Goal: Find specific page/section: Find specific page/section

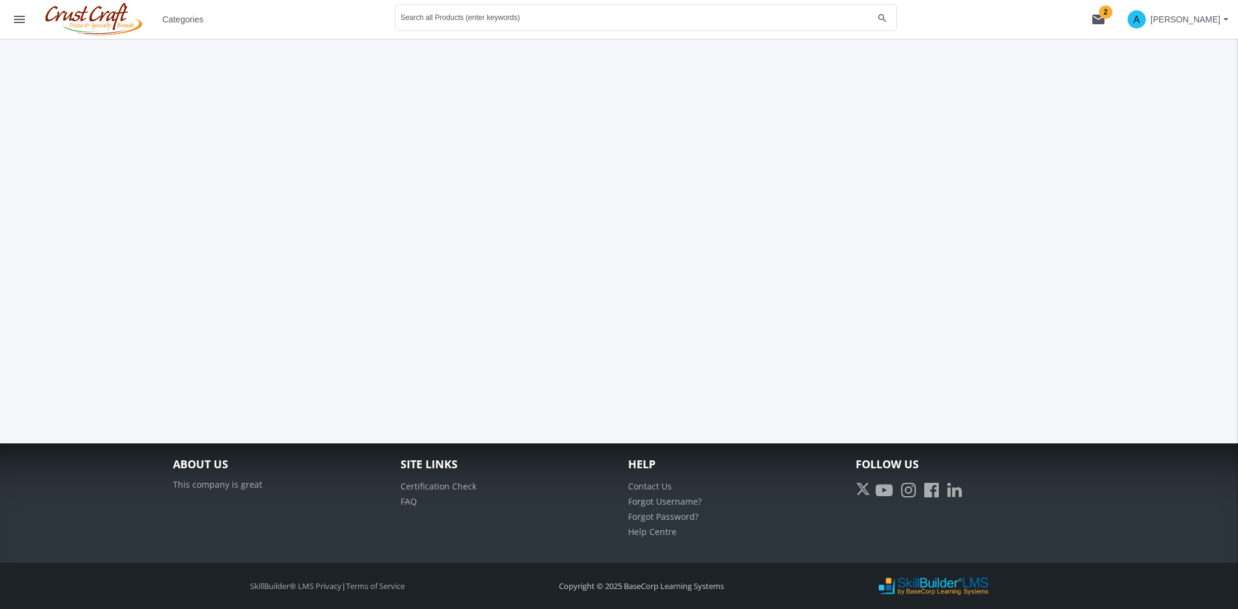
click at [27, 22] on button "menu" at bounding box center [19, 19] width 39 height 39
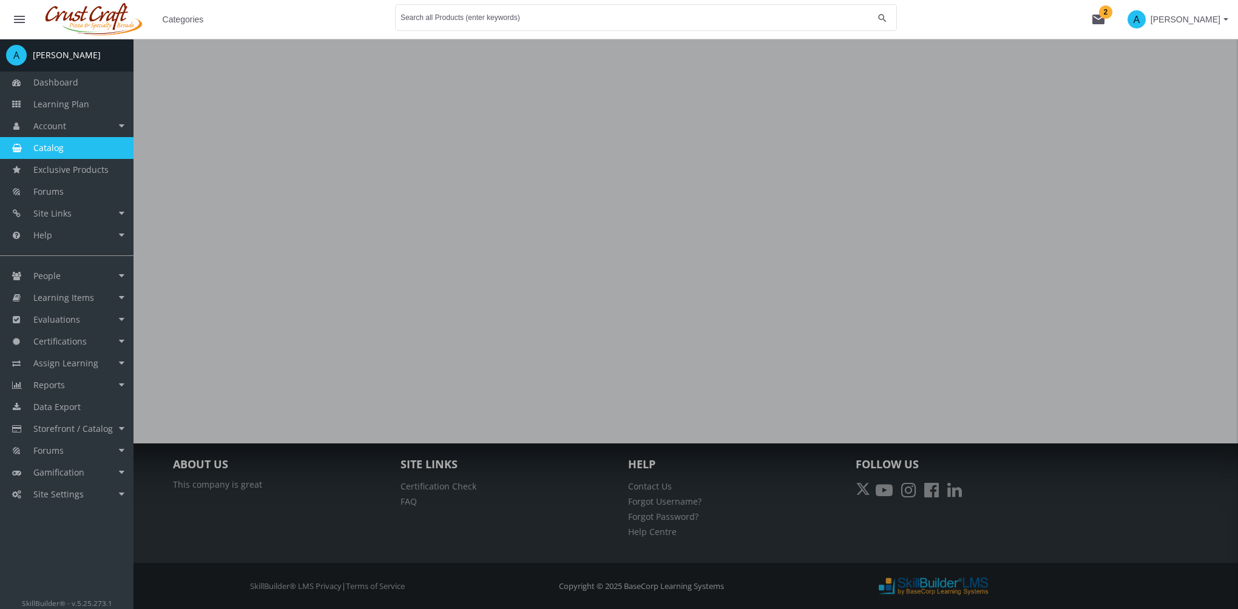
click at [730, 248] on div at bounding box center [619, 343] width 1238 height 609
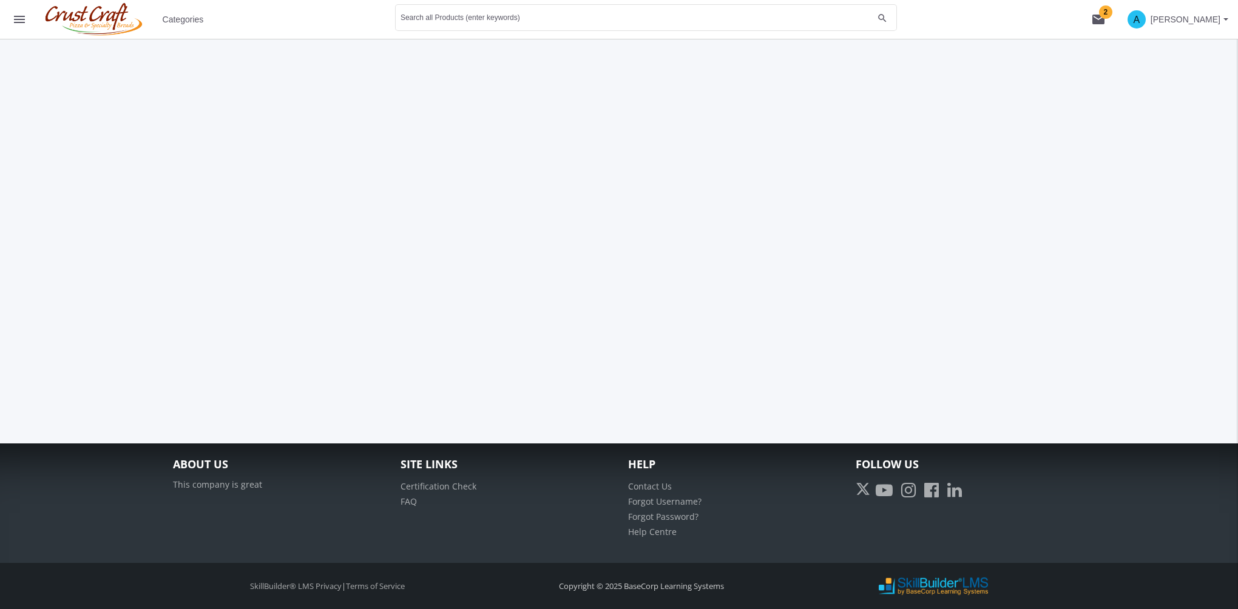
click at [296, 100] on div at bounding box center [619, 241] width 910 height 405
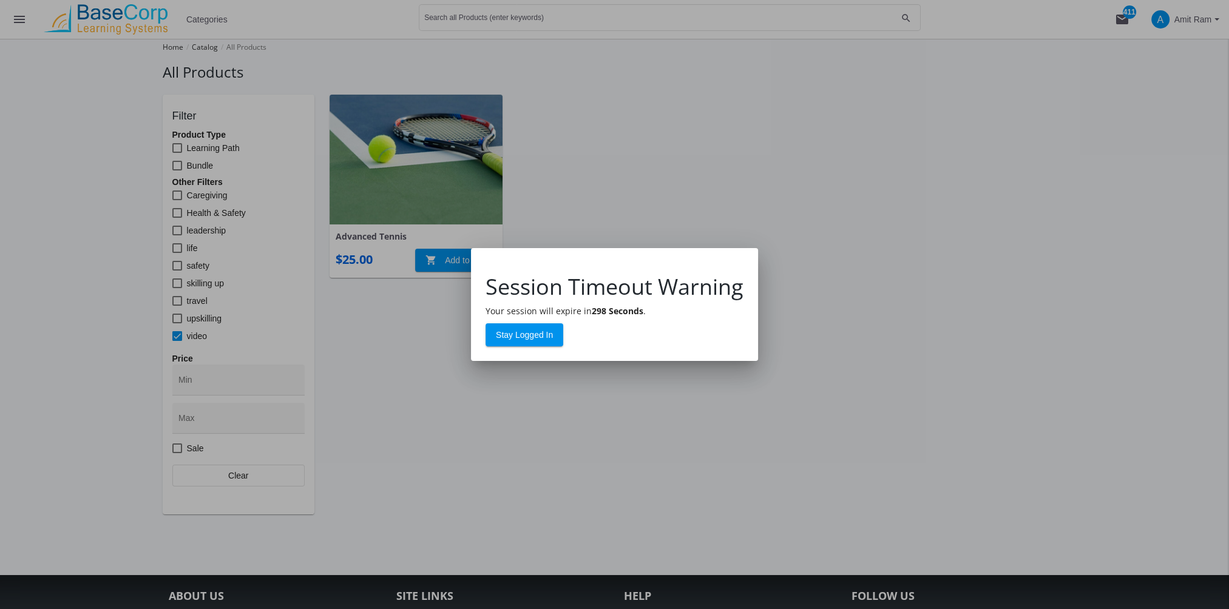
click at [920, 352] on div at bounding box center [614, 304] width 1229 height 609
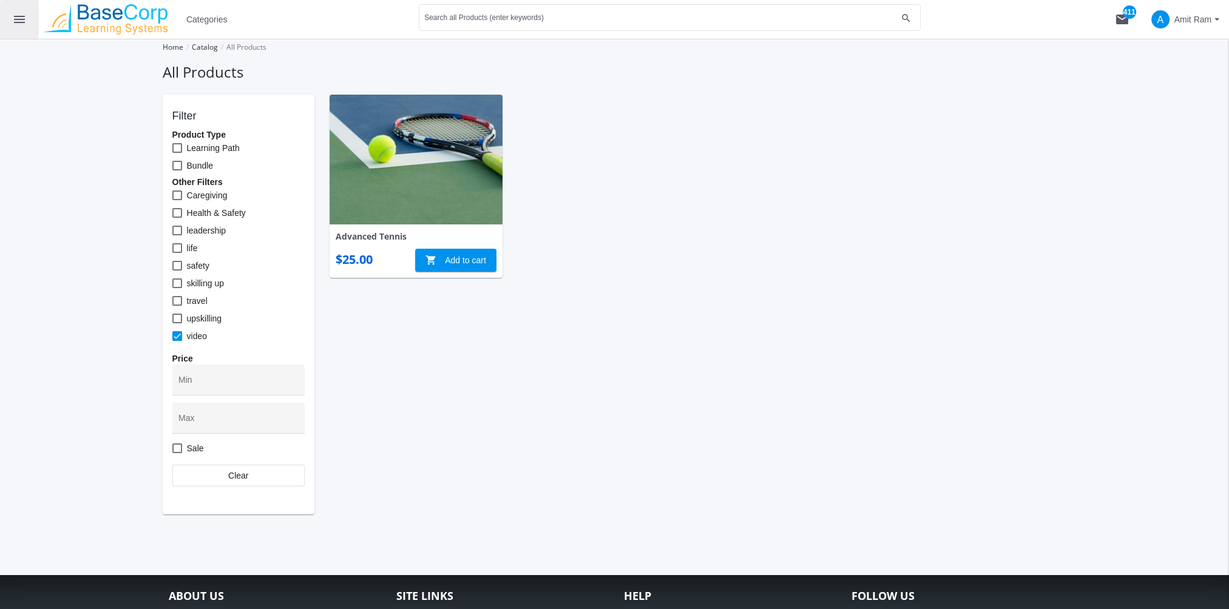
click at [29, 24] on button "menu" at bounding box center [19, 19] width 39 height 39
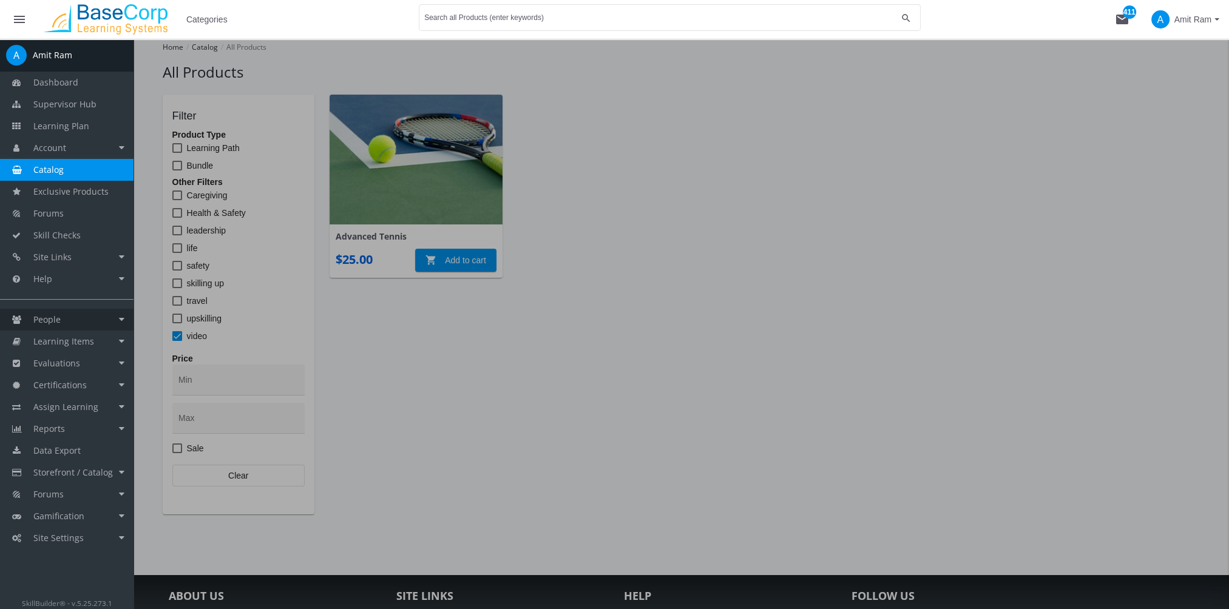
drag, startPoint x: 68, startPoint y: 304, endPoint x: 66, endPoint y: 315, distance: 11.2
click at [68, 306] on ul "Dashboard Supervisor Hub Learning Plan Account Account Badges Certificates and …" at bounding box center [67, 311] width 134 height 478
click at [66, 316] on link "People" at bounding box center [67, 320] width 134 height 22
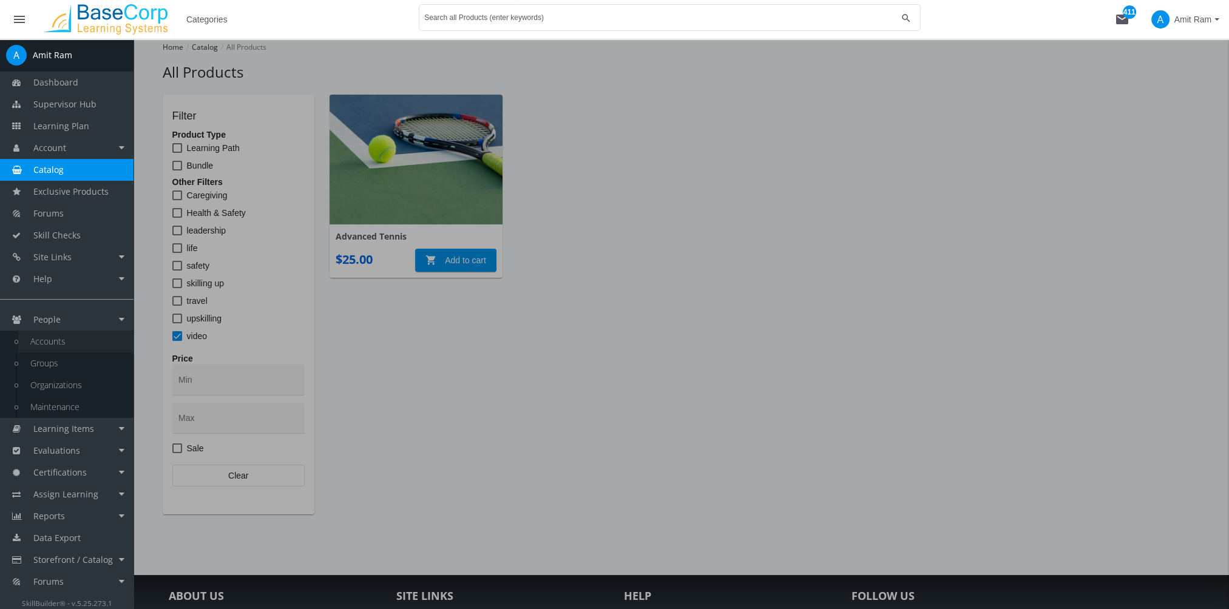
click at [73, 339] on link "Accounts" at bounding box center [75, 342] width 115 height 22
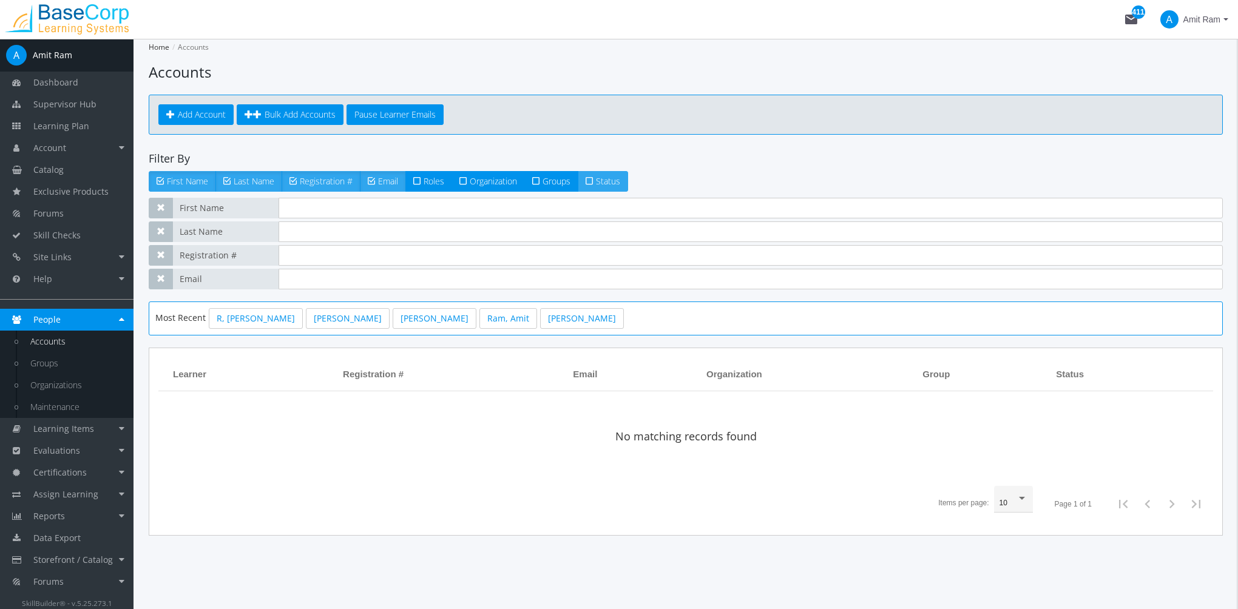
click at [608, 177] on span "Status" at bounding box center [608, 181] width 24 height 12
